Goal: Task Accomplishment & Management: Use online tool/utility

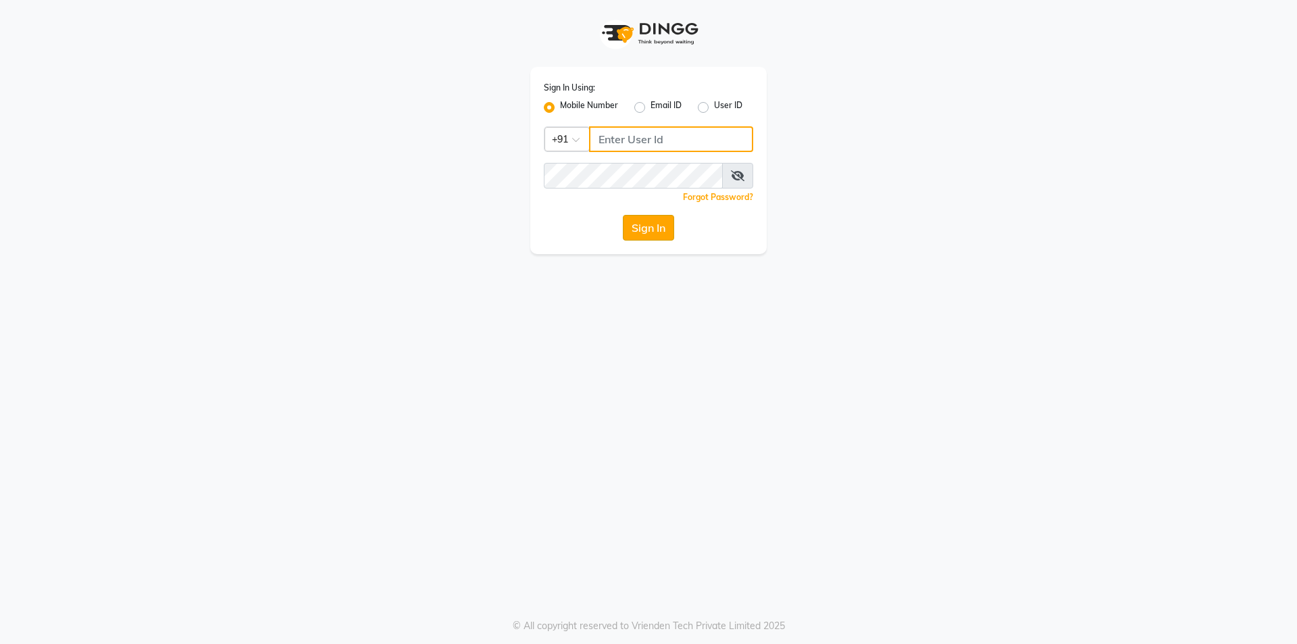
type input "8885088660"
drag, startPoint x: 666, startPoint y: 225, endPoint x: 663, endPoint y: 231, distance: 7.0
click at [663, 231] on button "Sign In" at bounding box center [648, 228] width 51 height 26
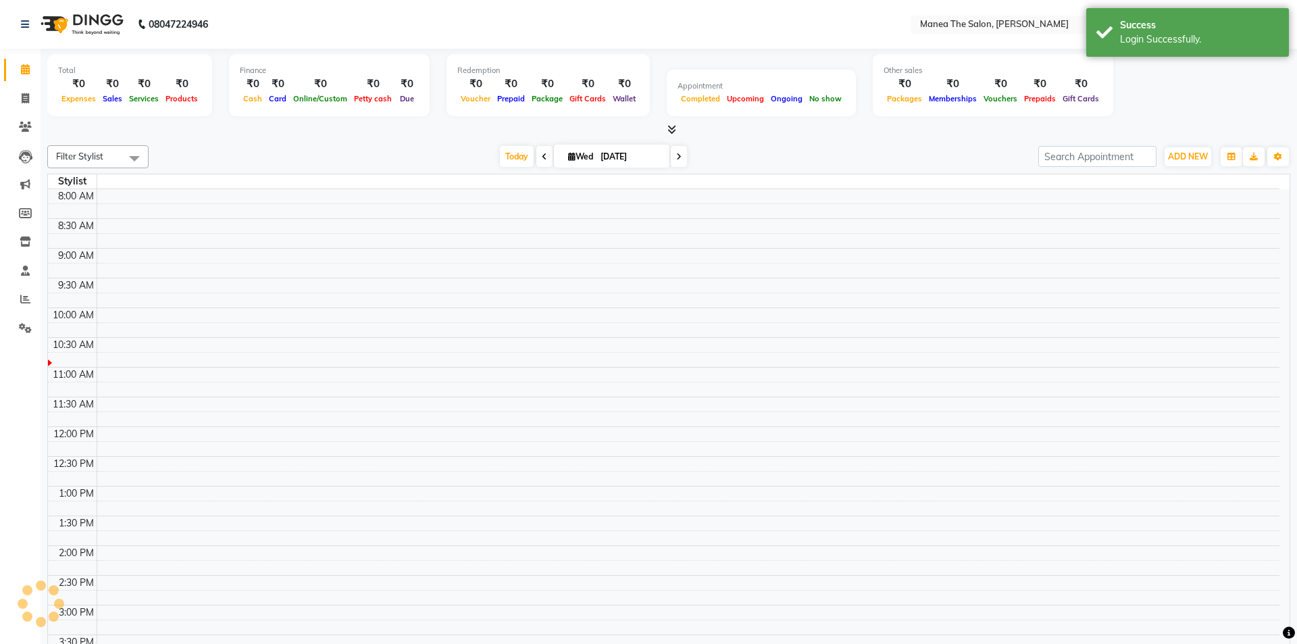
select select "en"
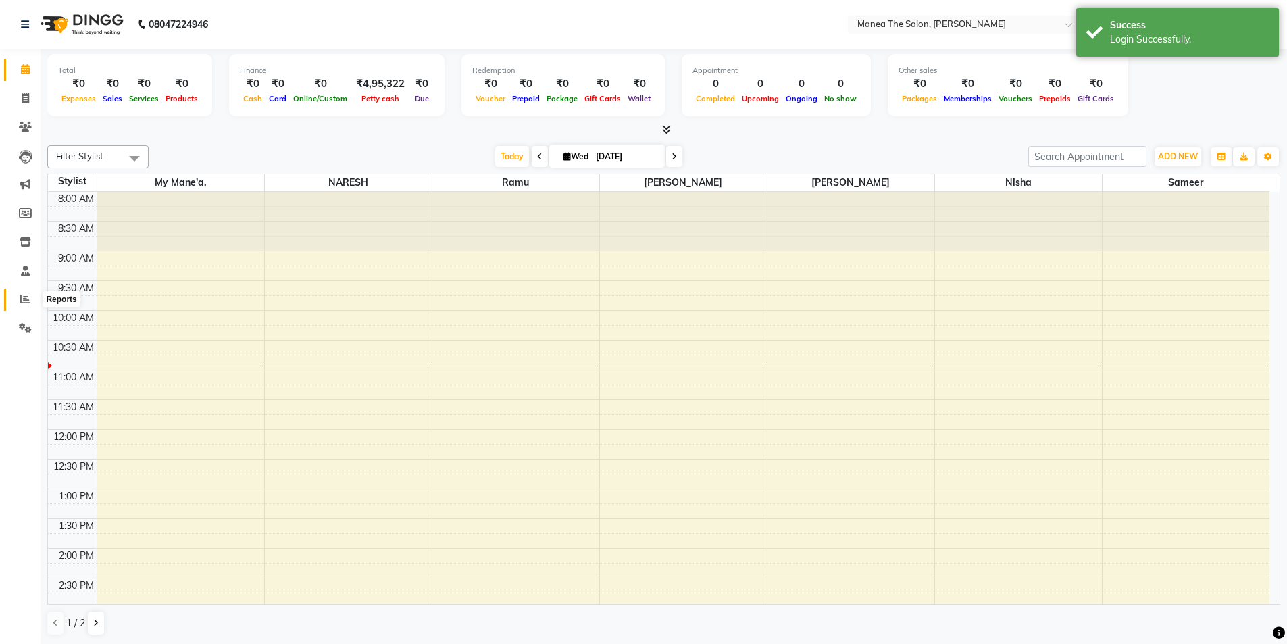
click at [30, 299] on icon at bounding box center [25, 299] width 10 height 10
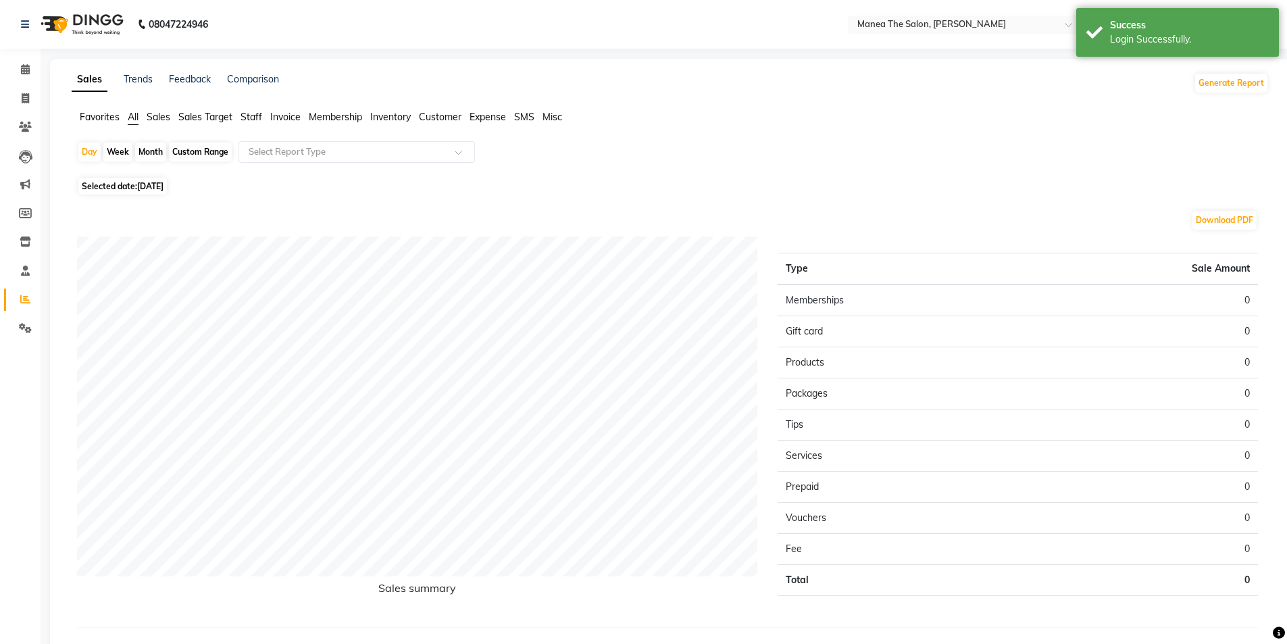
click at [261, 114] on span "Staff" at bounding box center [251, 117] width 22 height 12
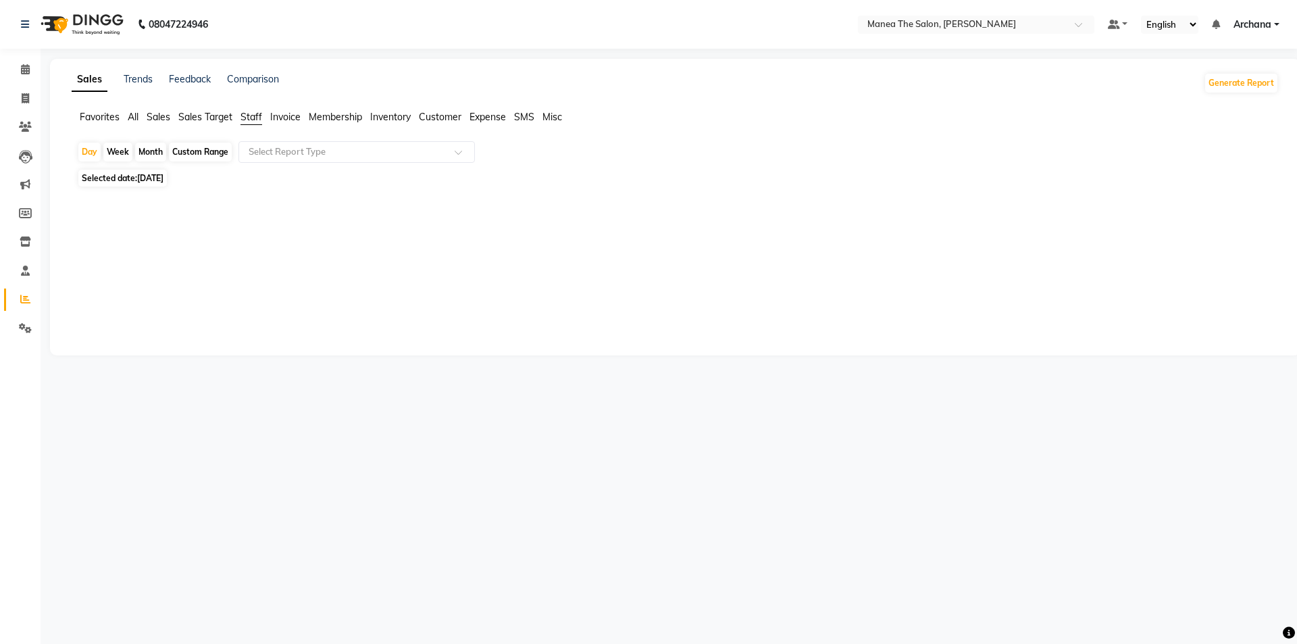
click at [143, 153] on div "Month" at bounding box center [150, 152] width 31 height 19
select select "9"
select select "2025"
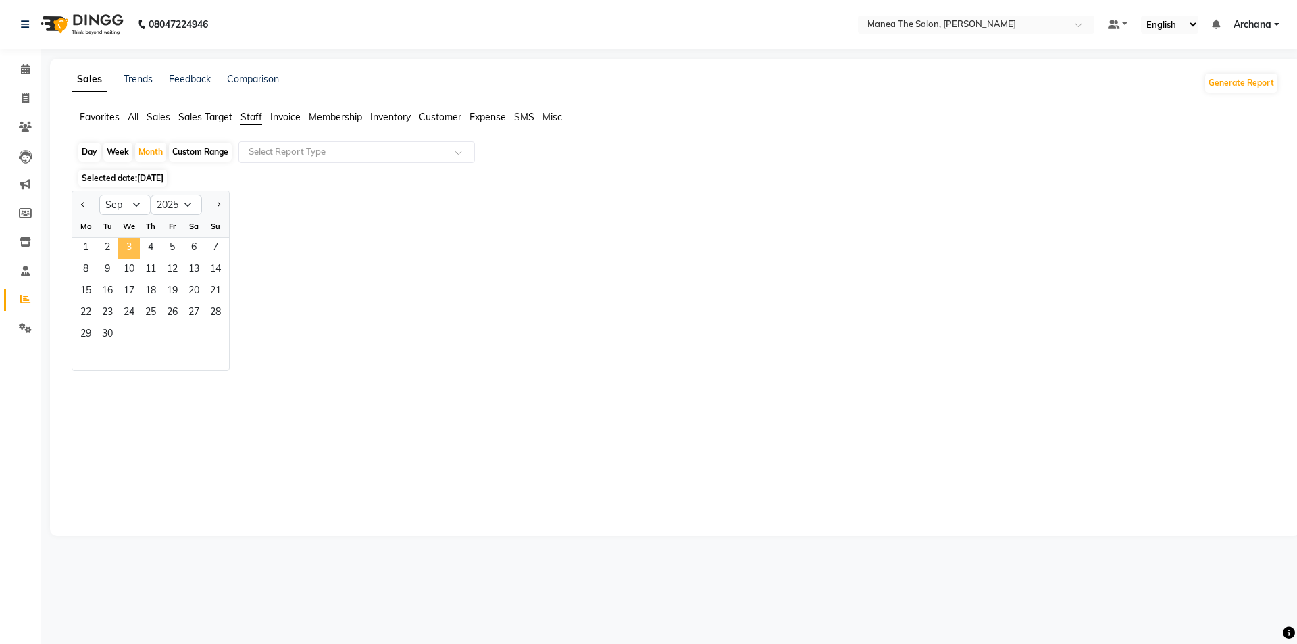
click at [130, 245] on span "3" at bounding box center [129, 249] width 22 height 22
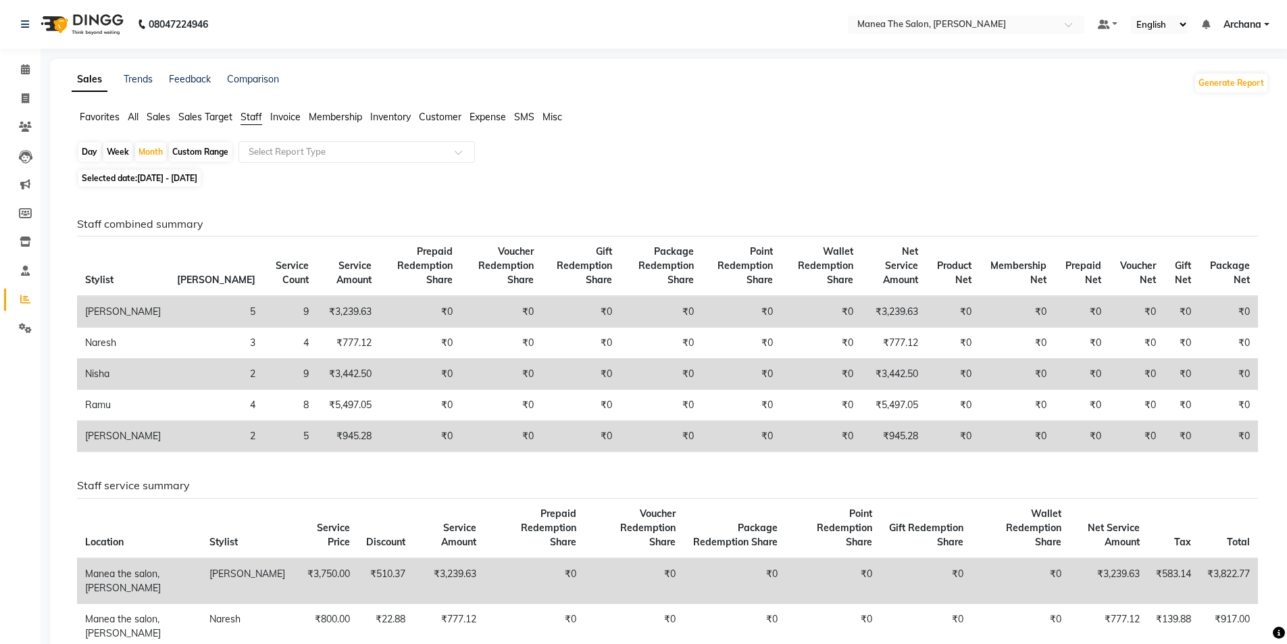
click at [136, 122] on span "All" at bounding box center [133, 117] width 11 height 12
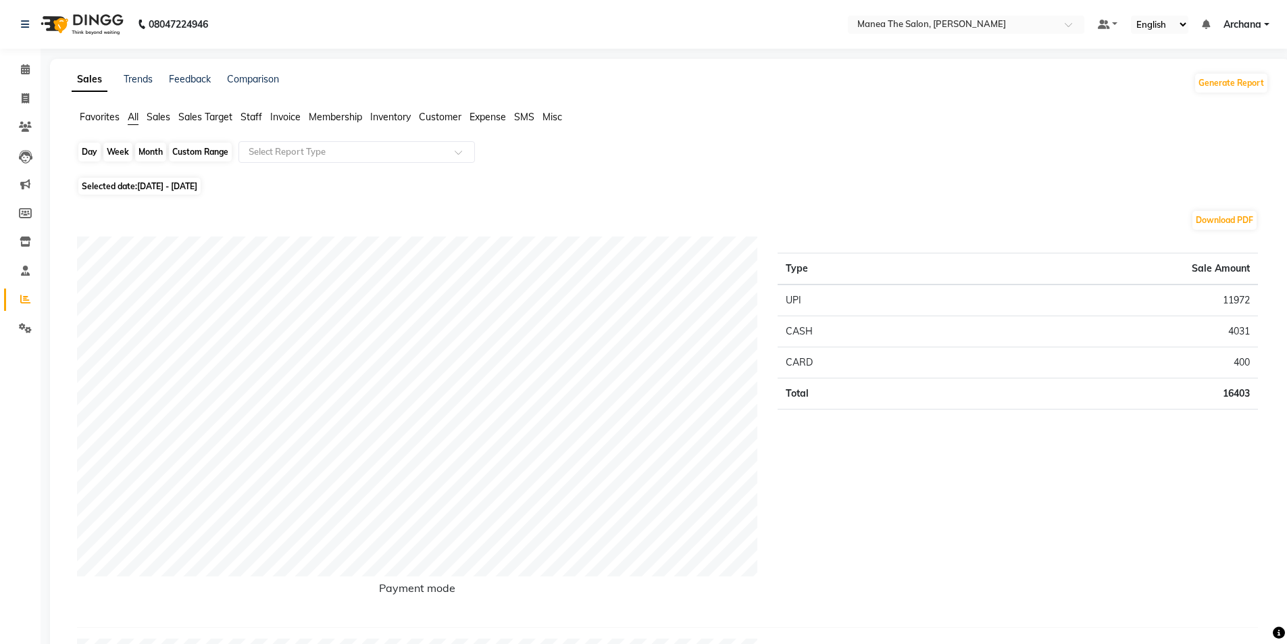
click at [149, 149] on div "Month" at bounding box center [150, 152] width 31 height 19
select select "9"
select select "2025"
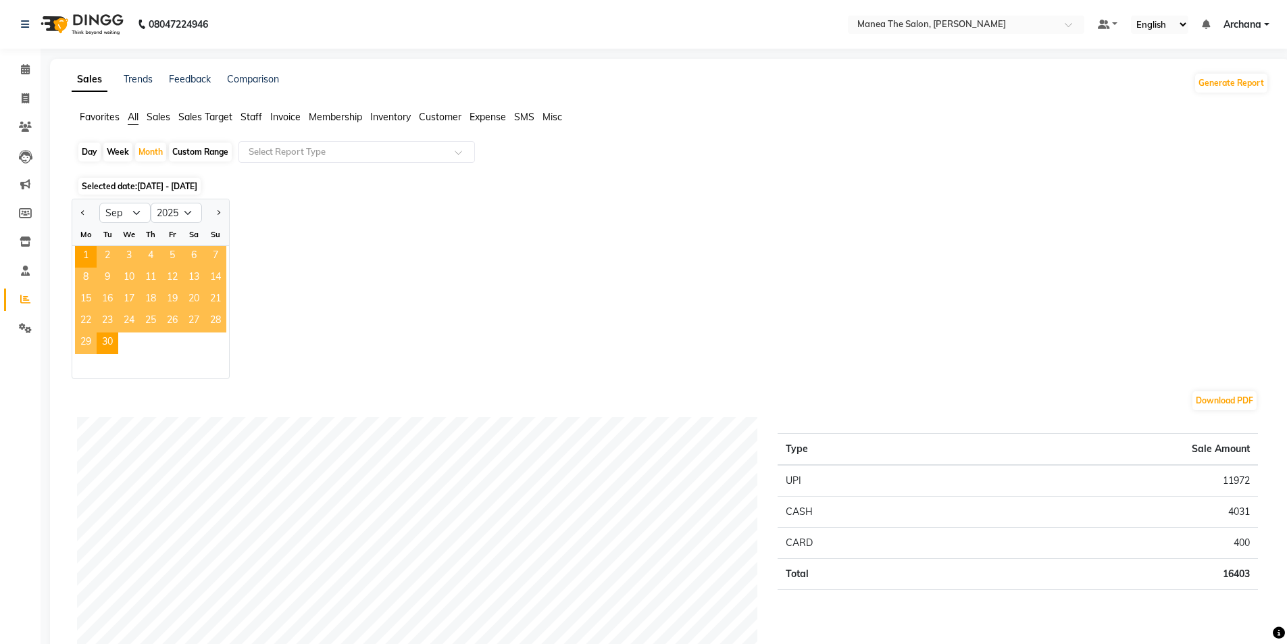
click at [132, 261] on span "3" at bounding box center [129, 257] width 22 height 22
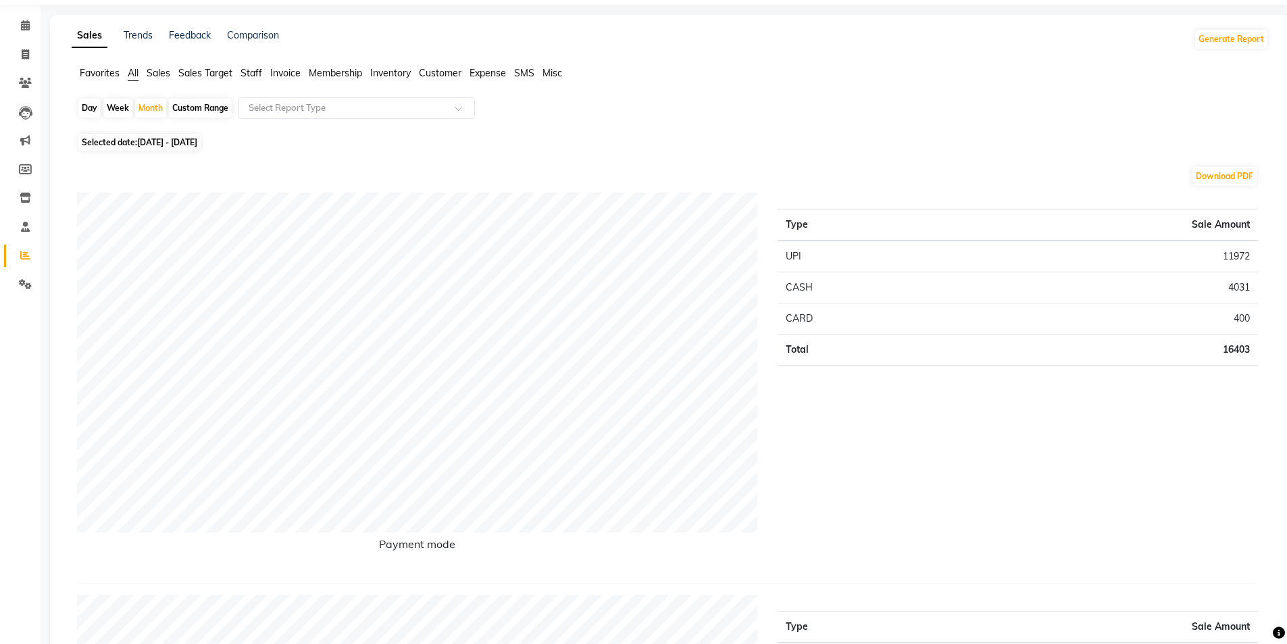
scroll to position [68, 0]
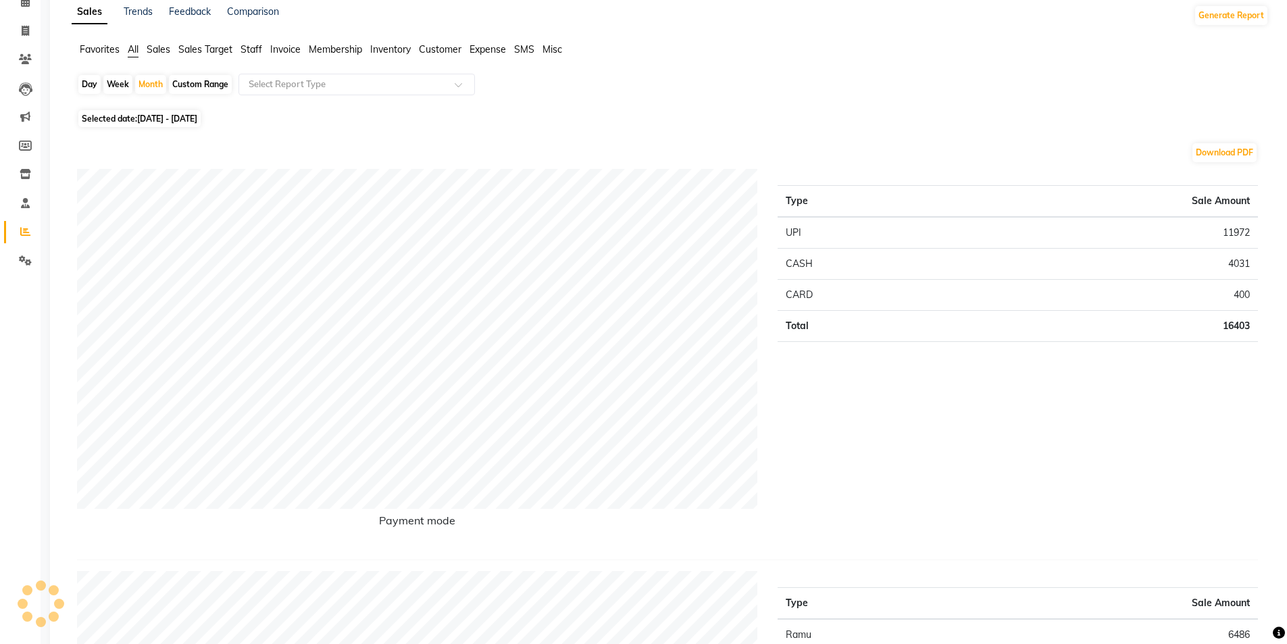
click at [259, 48] on span "Staff" at bounding box center [251, 49] width 22 height 12
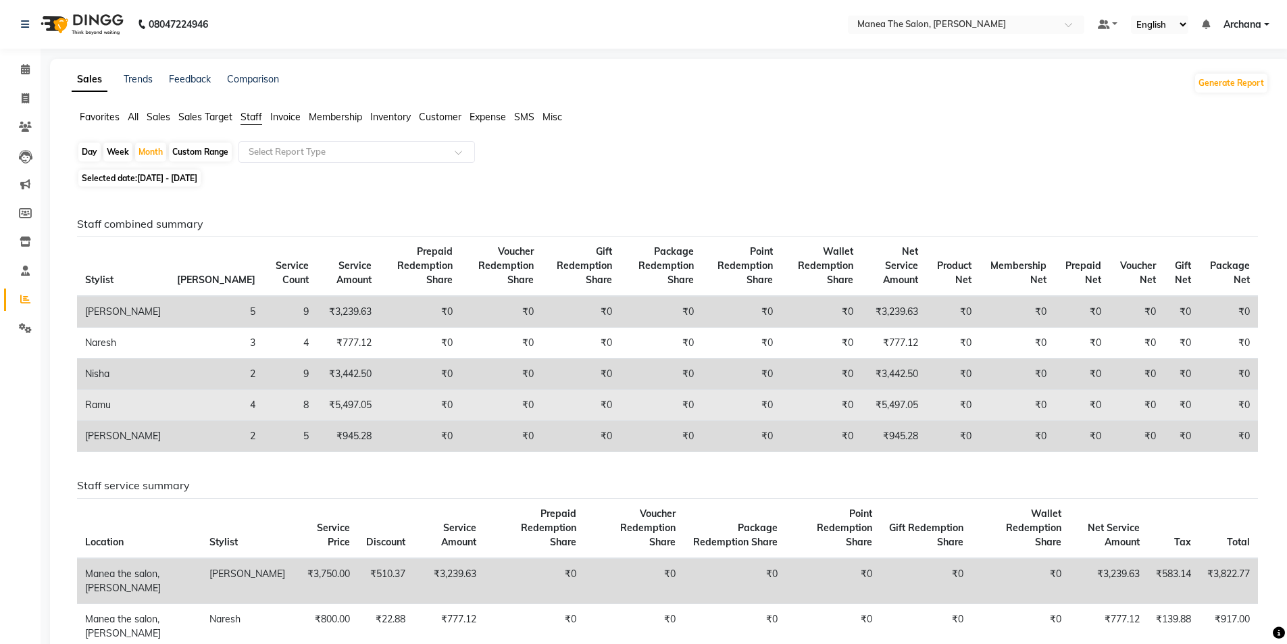
click at [169, 411] on td "4" at bounding box center [216, 405] width 95 height 31
